Goal: Transaction & Acquisition: Purchase product/service

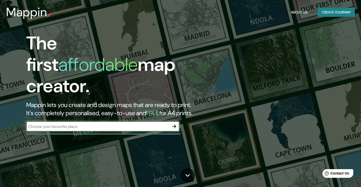
click at [149, 124] on input "text" at bounding box center [97, 127] width 143 height 6
type input "tepic nayarit"
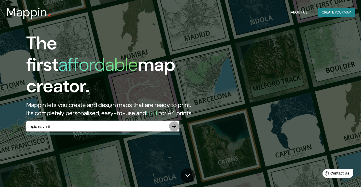
click at [175, 123] on icon "button" at bounding box center [174, 126] width 6 height 6
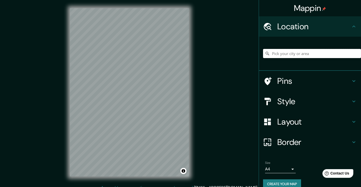
click at [286, 49] on input "Pick your city or area" at bounding box center [312, 53] width 98 height 9
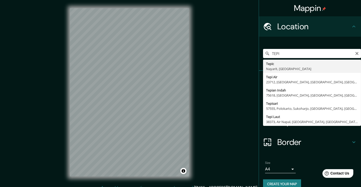
type input "Tepic, [GEOGRAPHIC_DATA], [GEOGRAPHIC_DATA]"
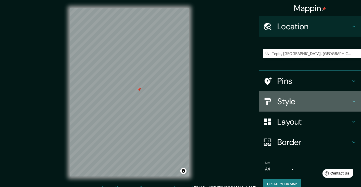
click at [285, 101] on h4 "Style" at bounding box center [313, 101] width 73 height 10
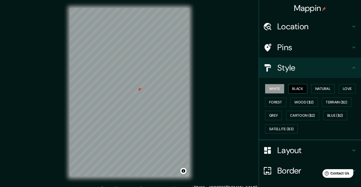
click at [297, 90] on button "Black" at bounding box center [297, 88] width 19 height 9
click at [317, 91] on button "Natural" at bounding box center [322, 88] width 23 height 9
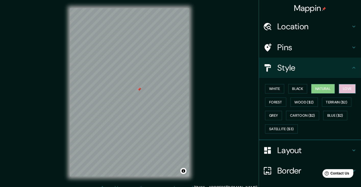
click at [342, 86] on button "Love" at bounding box center [347, 88] width 17 height 9
click at [267, 102] on button "Forest" at bounding box center [275, 102] width 21 height 9
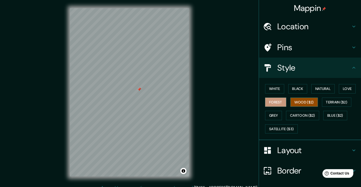
click at [294, 103] on button "Wood ($2)" at bounding box center [304, 102] width 28 height 9
click at [332, 104] on button "Terrain ($2)" at bounding box center [337, 102] width 30 height 9
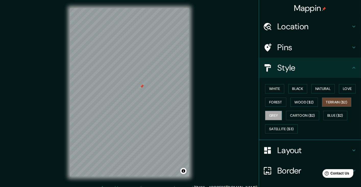
click at [268, 114] on button "Grey" at bounding box center [273, 115] width 17 height 9
click at [291, 114] on button "Cartoon ($2)" at bounding box center [302, 115] width 33 height 9
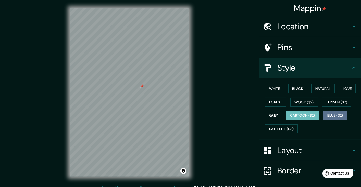
click at [333, 115] on button "Blue ($2)" at bounding box center [335, 115] width 24 height 9
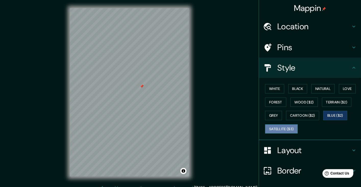
click at [276, 129] on button "Satellite ($3)" at bounding box center [281, 128] width 33 height 9
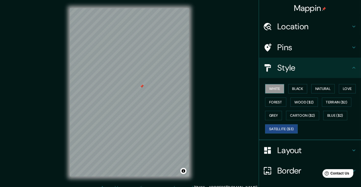
click at [270, 91] on button "White" at bounding box center [274, 88] width 19 height 9
click at [300, 90] on button "Black" at bounding box center [297, 88] width 19 height 9
click at [270, 90] on button "White" at bounding box center [274, 88] width 19 height 9
click at [286, 52] on h4 "Pins" at bounding box center [313, 47] width 73 height 10
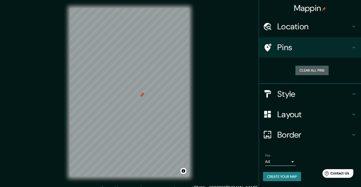
click at [307, 73] on button "Clear all pins" at bounding box center [311, 70] width 33 height 9
